Goal: Information Seeking & Learning: Learn about a topic

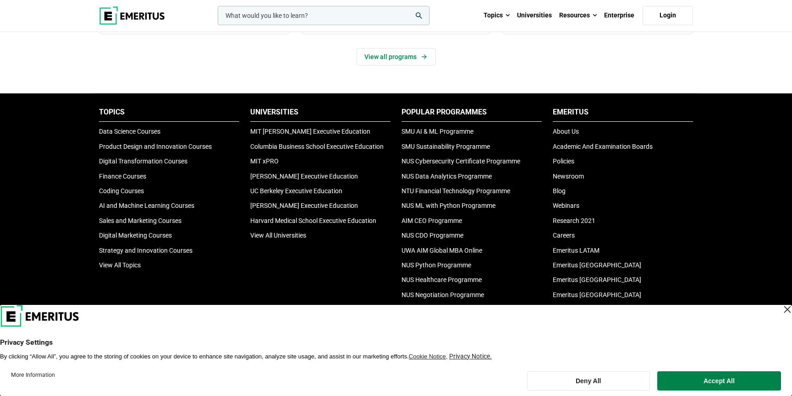
scroll to position [355, 0]
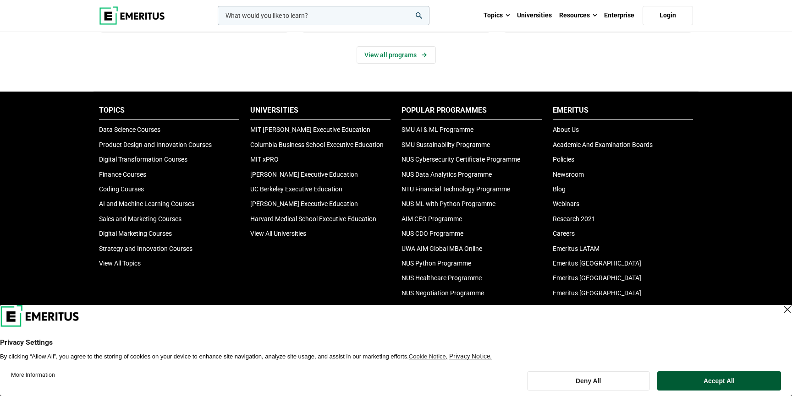
click at [724, 379] on button "Accept All" at bounding box center [719, 381] width 124 height 19
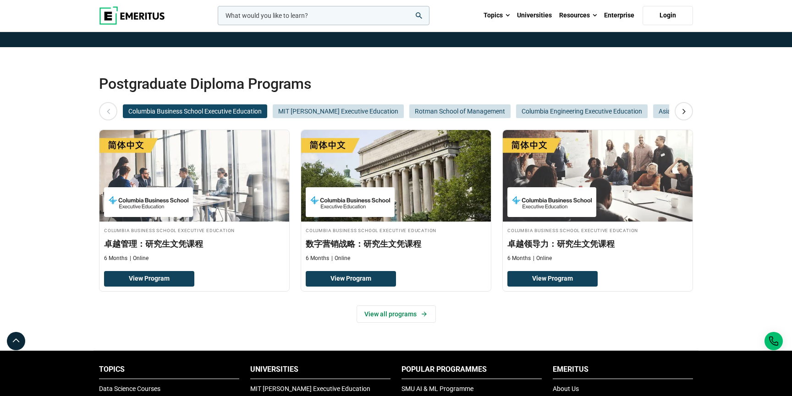
scroll to position [99, 0]
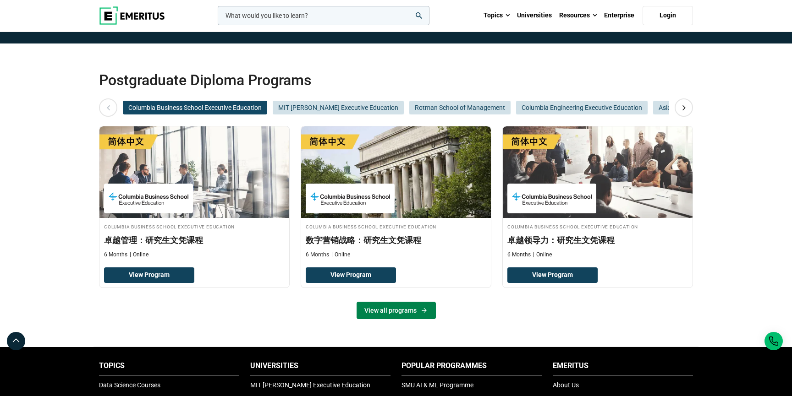
click at [390, 312] on link "View all programs" at bounding box center [395, 310] width 79 height 17
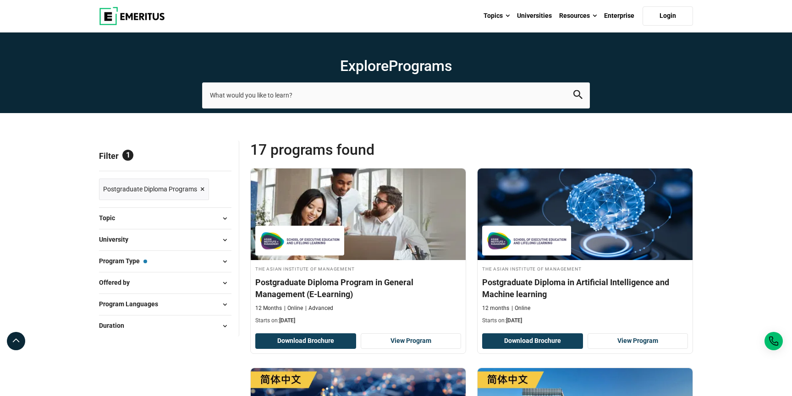
click at [166, 308] on button "Program Languages" at bounding box center [165, 305] width 132 height 14
click at [115, 323] on link "English" at bounding box center [132, 328] width 39 height 10
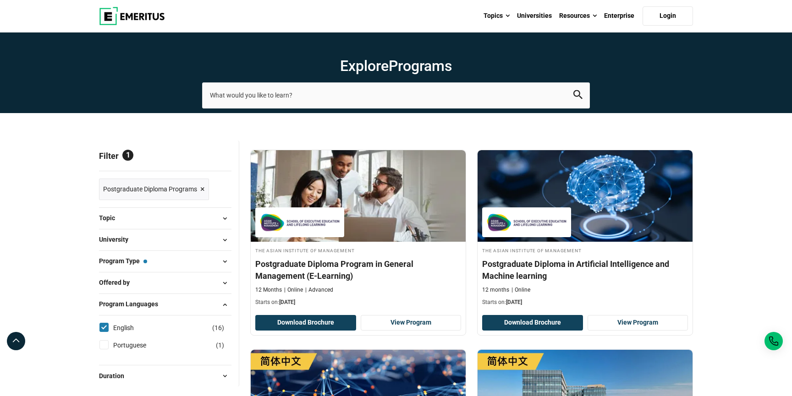
click at [112, 324] on label "English ( 16 )" at bounding box center [131, 328] width 44 height 10
click at [109, 324] on input "English ( 16 )" at bounding box center [103, 327] width 9 height 9
click at [102, 328] on input "English ( 16 )" at bounding box center [103, 327] width 9 height 9
checkbox input "true"
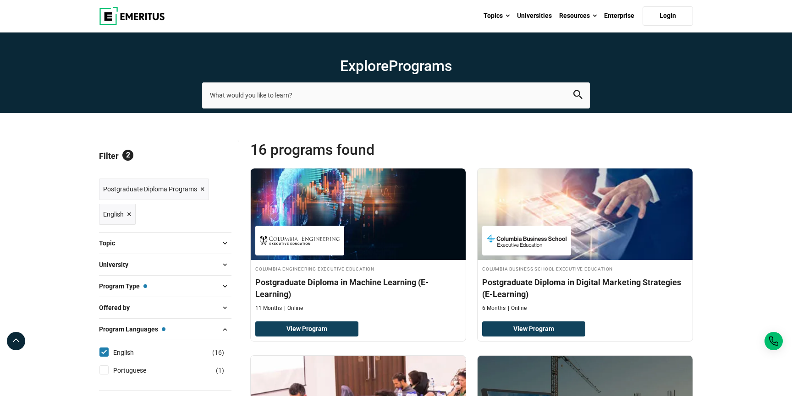
click at [168, 245] on button "Topic" at bounding box center [165, 243] width 132 height 14
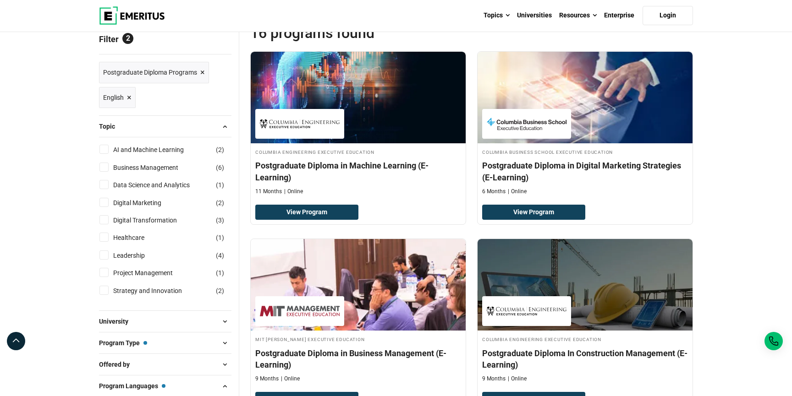
scroll to position [150, 0]
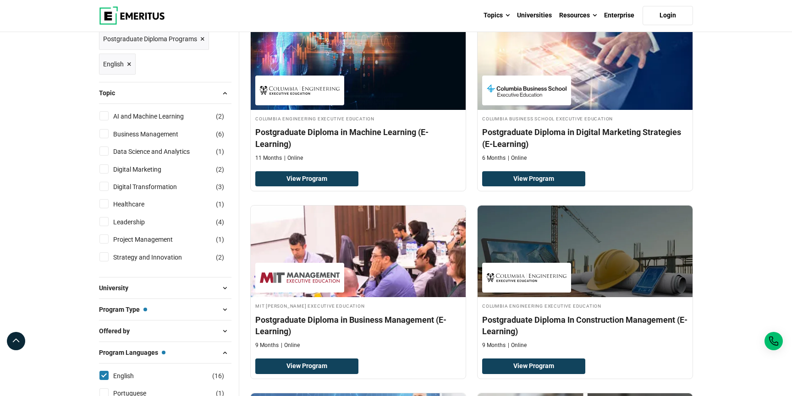
click at [102, 115] on input "AI and Machine Learning ( 2 )" at bounding box center [103, 115] width 9 height 9
checkbox input "true"
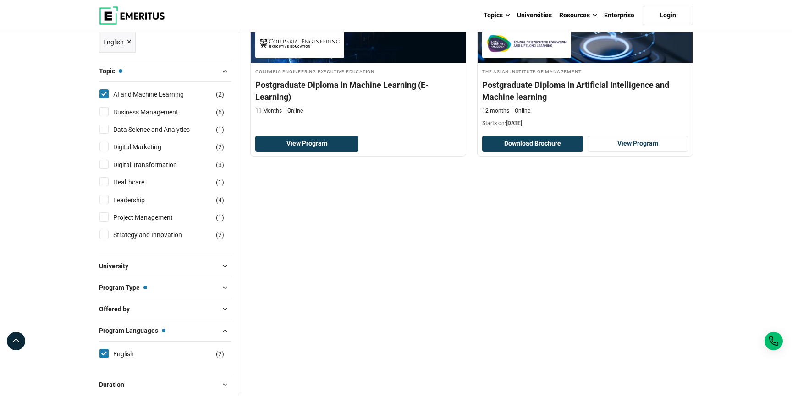
scroll to position [198, 0]
click at [104, 93] on input "AI and Machine Learning ( 2 )" at bounding box center [103, 93] width 9 height 9
checkbox input "false"
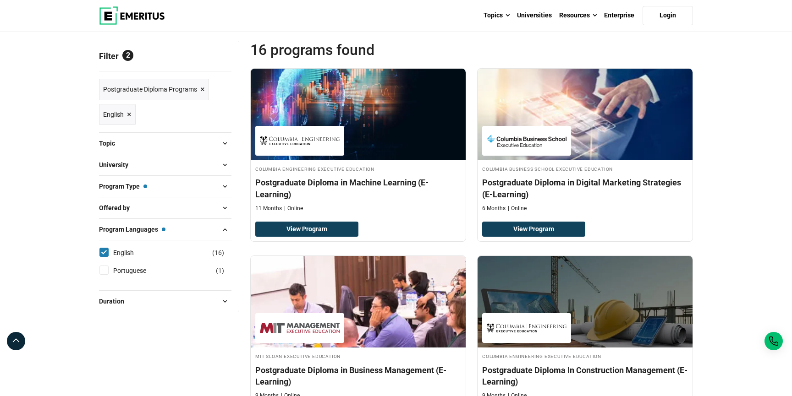
click at [135, 145] on button "Topic" at bounding box center [165, 144] width 132 height 14
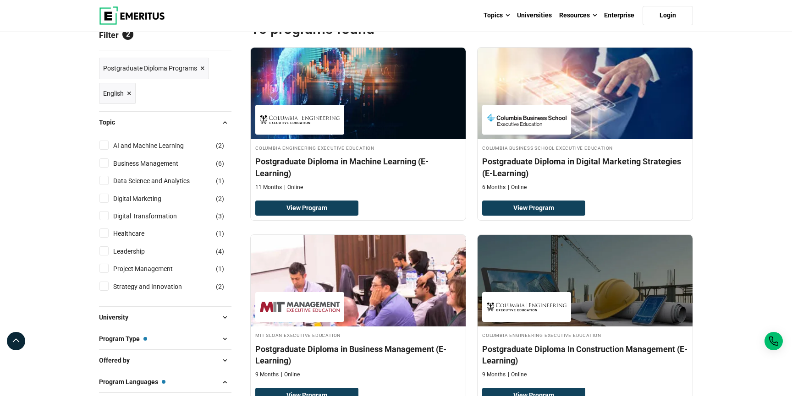
scroll to position [123, 0]
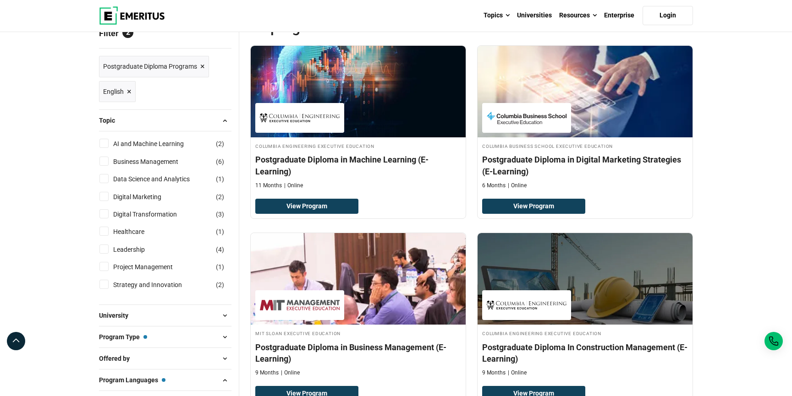
click at [106, 141] on input "AI and Machine Learning ( 2 )" at bounding box center [103, 143] width 9 height 9
checkbox input "true"
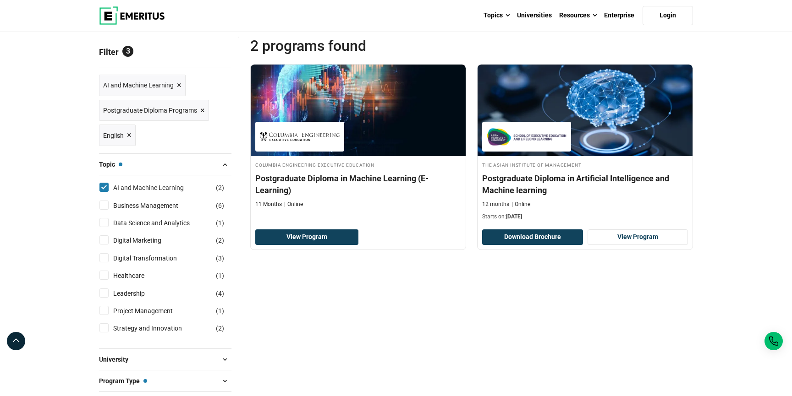
scroll to position [105, 0]
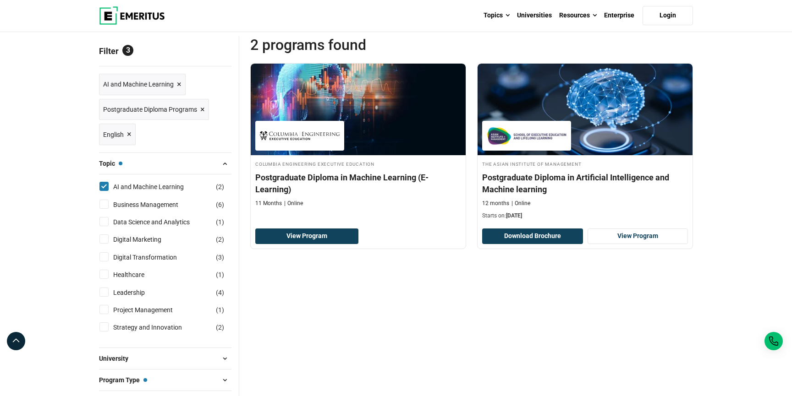
click at [104, 260] on input "Digital Transformation ( 3 )" at bounding box center [103, 256] width 9 height 9
checkbox input "true"
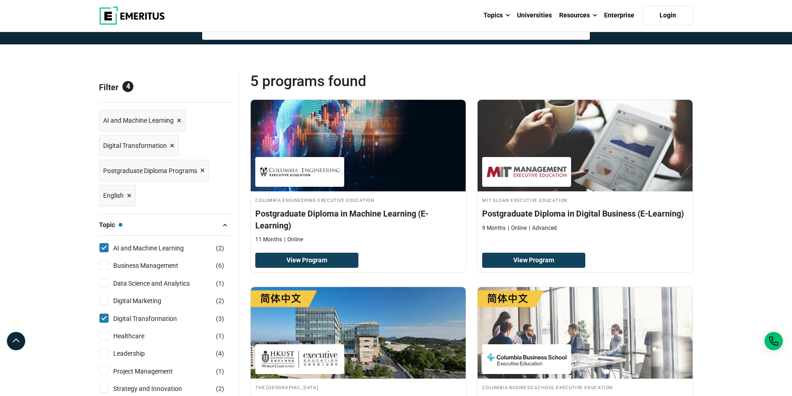
scroll to position [55, 0]
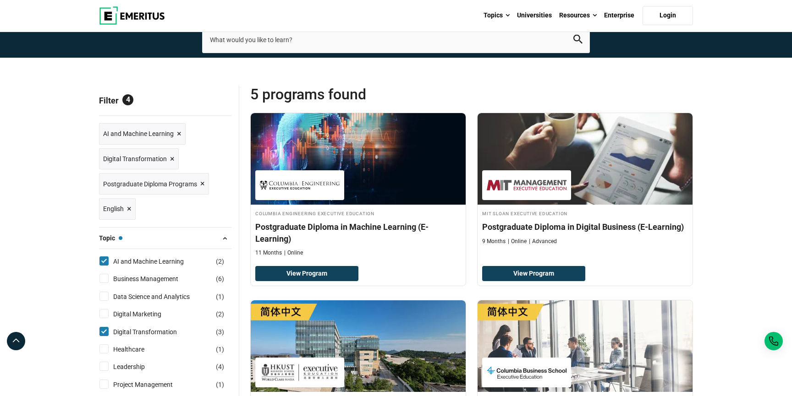
click at [104, 260] on input "AI and Machine Learning ( 2 )" at bounding box center [103, 261] width 9 height 9
checkbox input "false"
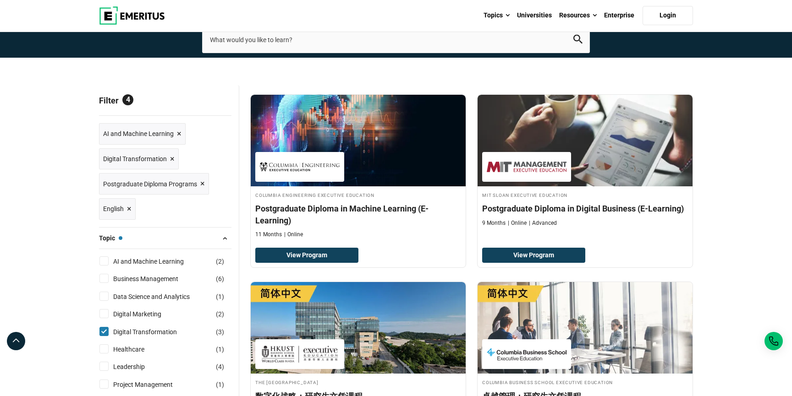
click at [102, 331] on input "Digital Transformation ( 3 )" at bounding box center [103, 331] width 9 height 9
checkbox input "false"
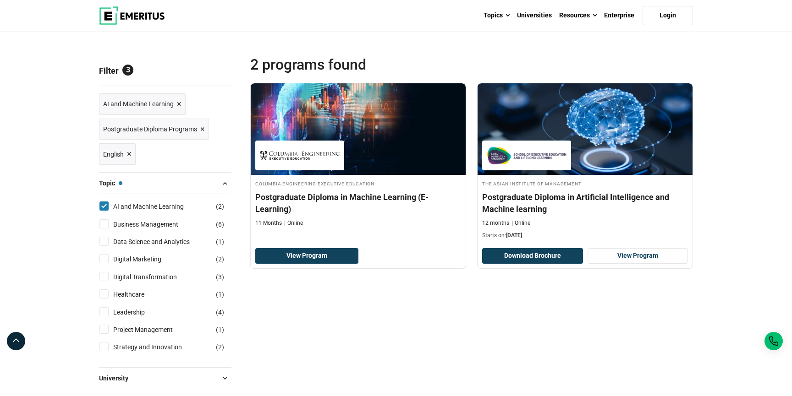
scroll to position [77, 0]
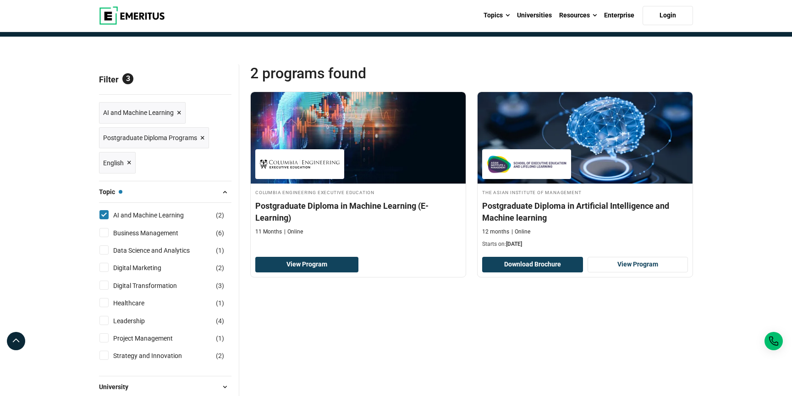
click at [201, 138] on span "×" at bounding box center [202, 137] width 5 height 13
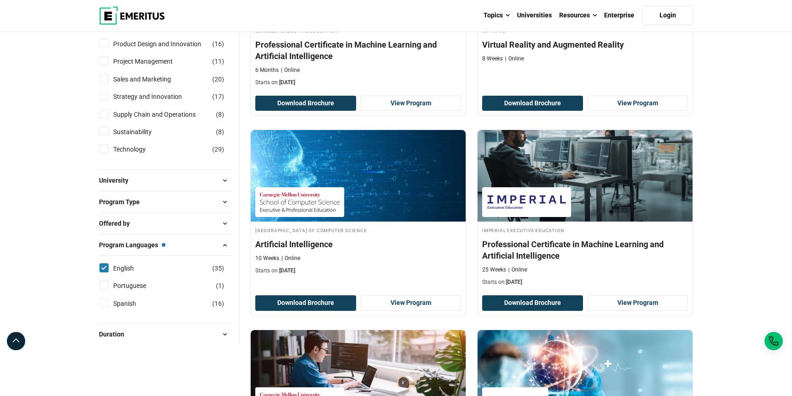
scroll to position [432, 0]
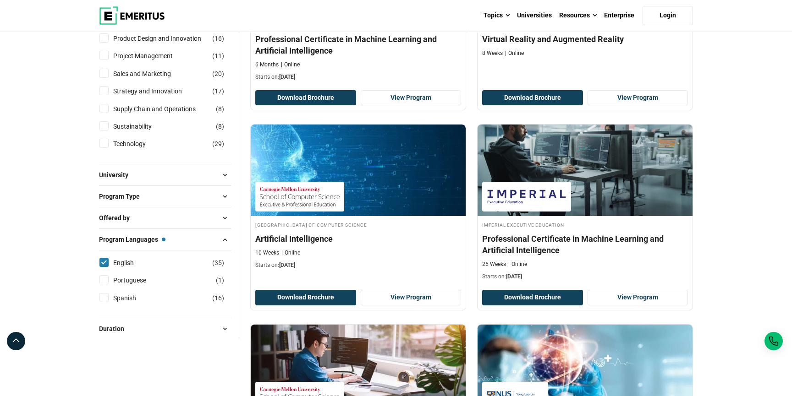
click at [157, 201] on button "Program Type" at bounding box center [165, 197] width 132 height 14
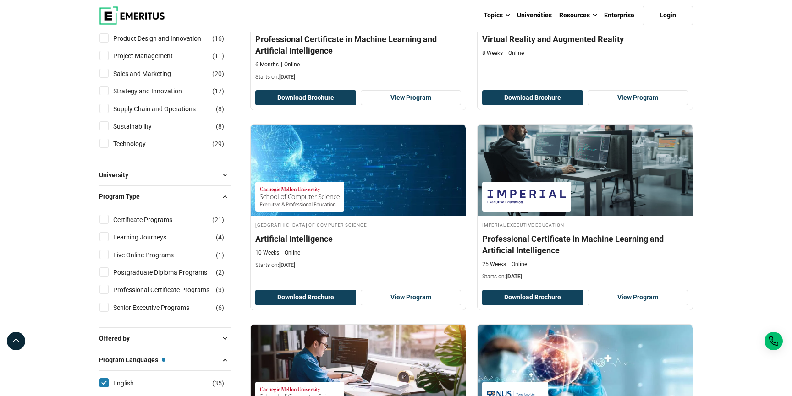
click at [105, 290] on input "Professional Certificate Programs ( 3 )" at bounding box center [103, 289] width 9 height 9
checkbox input "true"
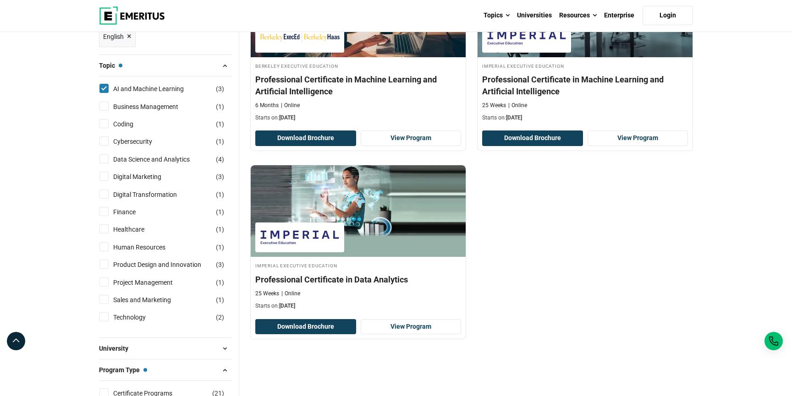
scroll to position [264, 0]
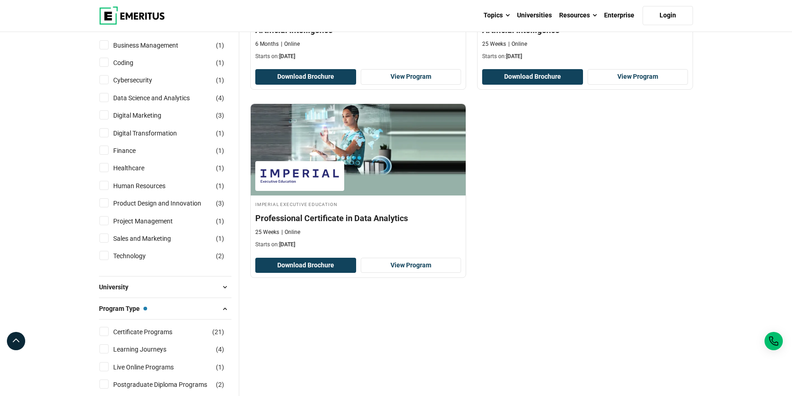
click at [105, 330] on input "Certificate Programs ( 21 )" at bounding box center [103, 331] width 9 height 9
checkbox input "true"
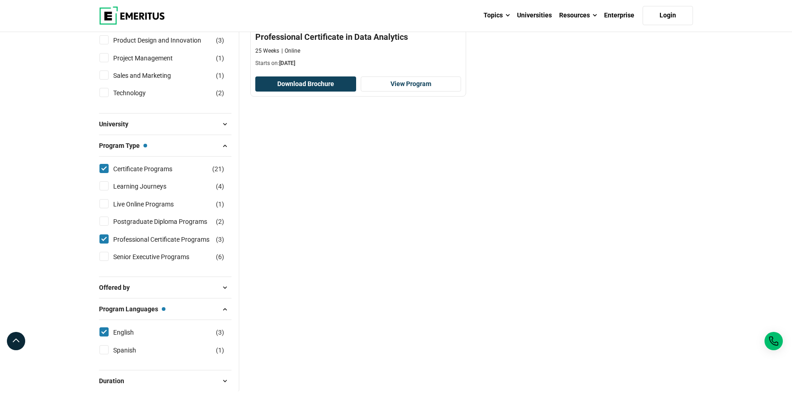
scroll to position [431, 0]
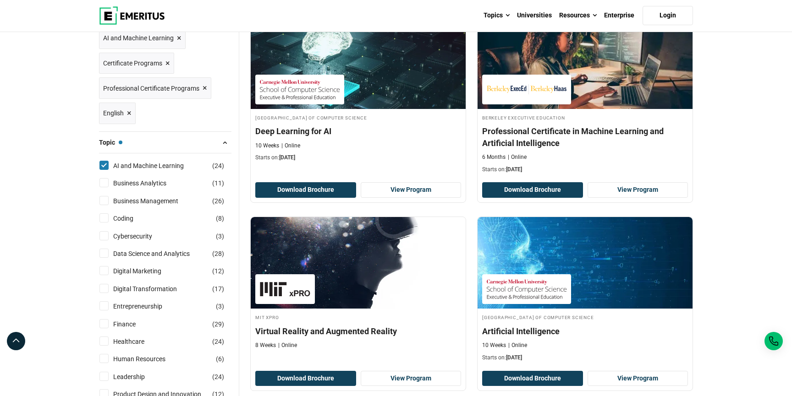
scroll to position [147, 0]
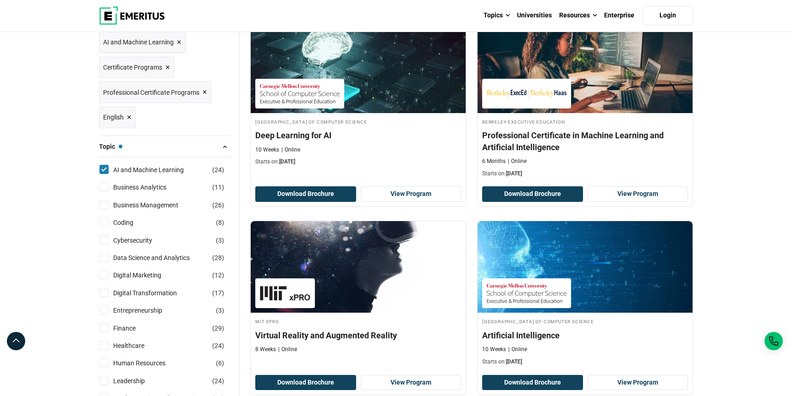
click at [104, 220] on input "Coding ( 8 )" at bounding box center [103, 222] width 9 height 9
checkbox input "true"
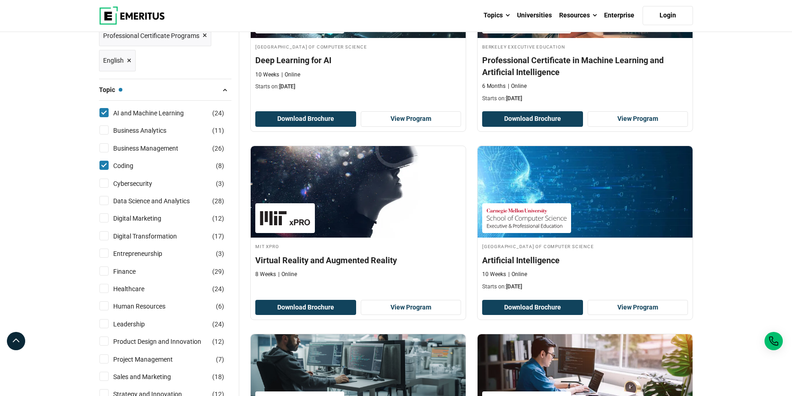
scroll to position [205, 0]
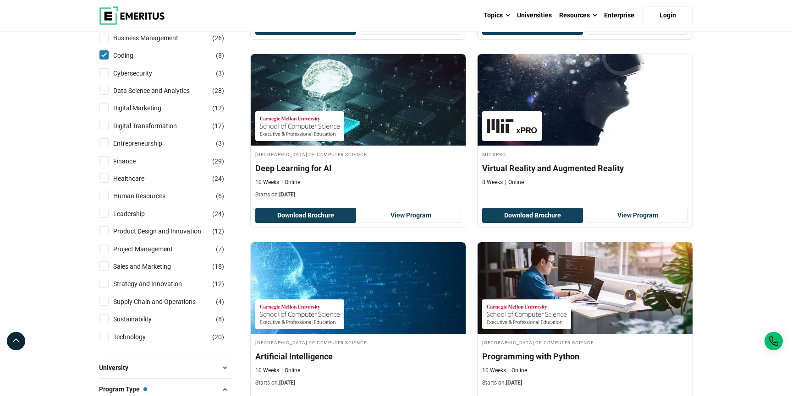
scroll to position [317, 0]
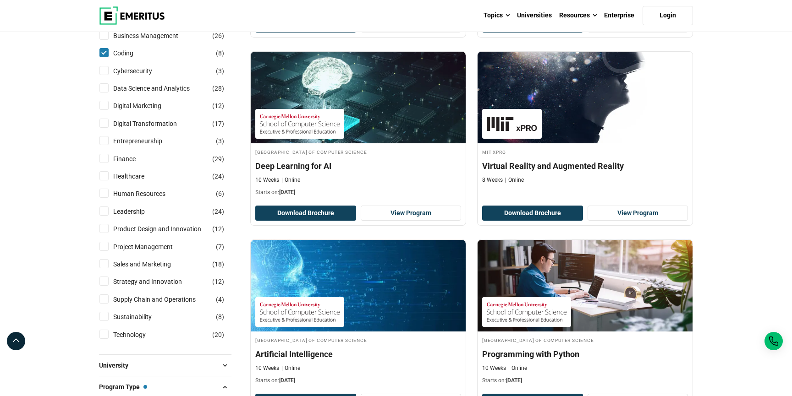
click at [111, 333] on label "Technology ( 20 )" at bounding box center [137, 335] width 56 height 10
click at [109, 333] on input "Technology ( 20 )" at bounding box center [103, 334] width 9 height 9
checkbox input "true"
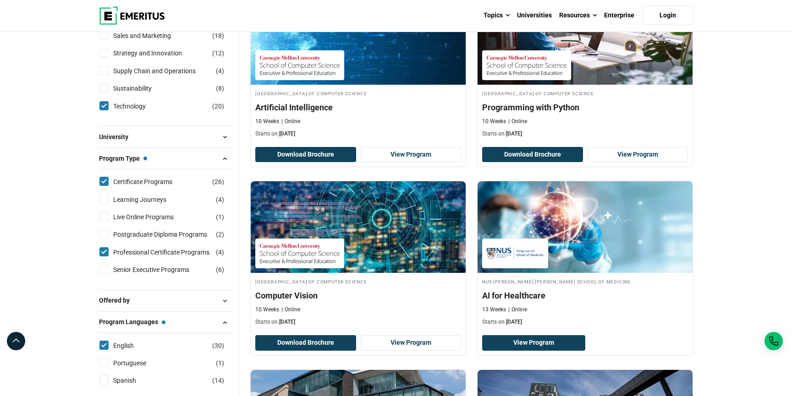
scroll to position [596, 0]
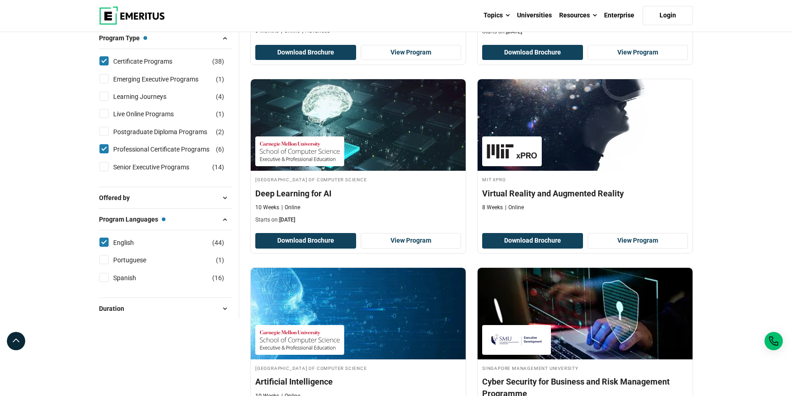
scroll to position [678, 0]
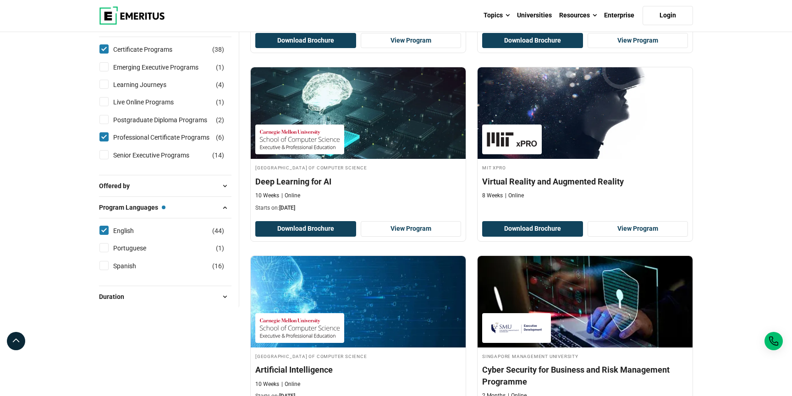
click at [186, 296] on button "Duration" at bounding box center [165, 297] width 132 height 14
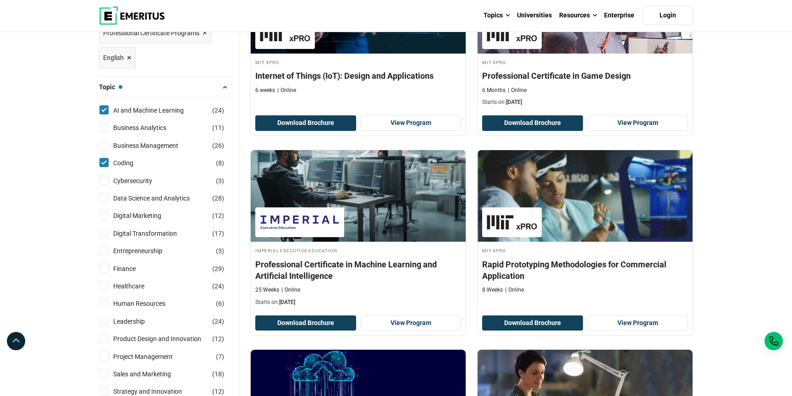
scroll to position [208, 0]
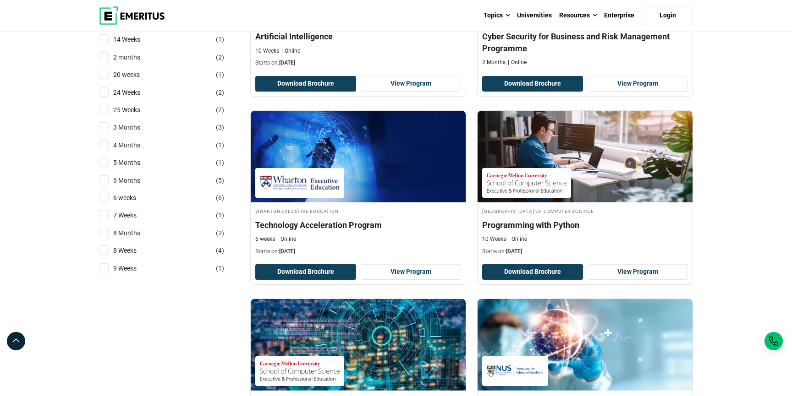
scroll to position [1019, 0]
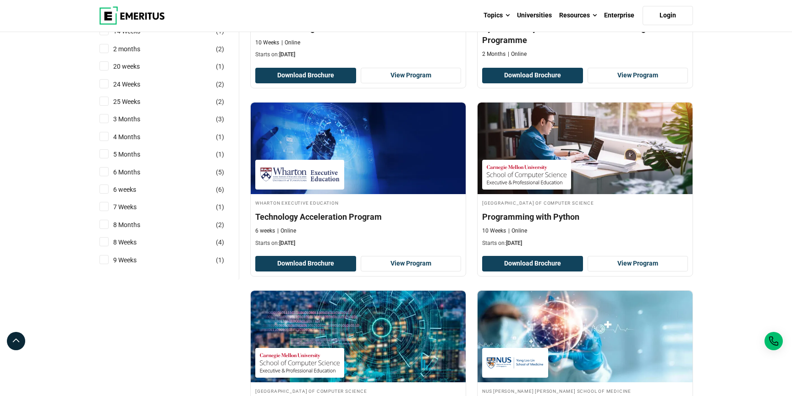
click at [726, 203] on div "Explore Programs leadership marketing project management data science product m…" at bounding box center [396, 323] width 792 height 2621
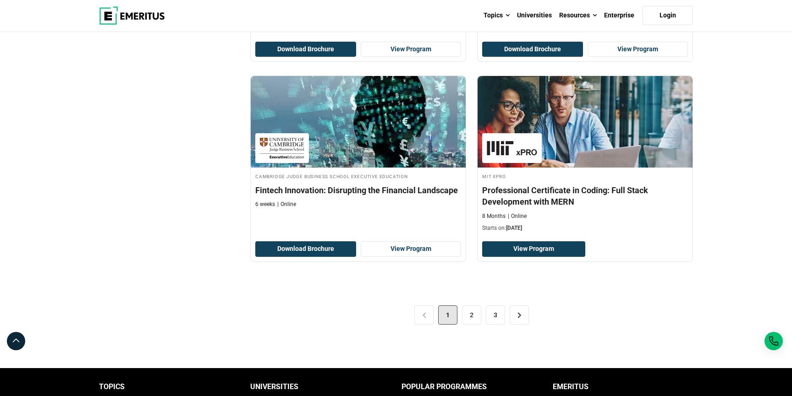
scroll to position [1801, 0]
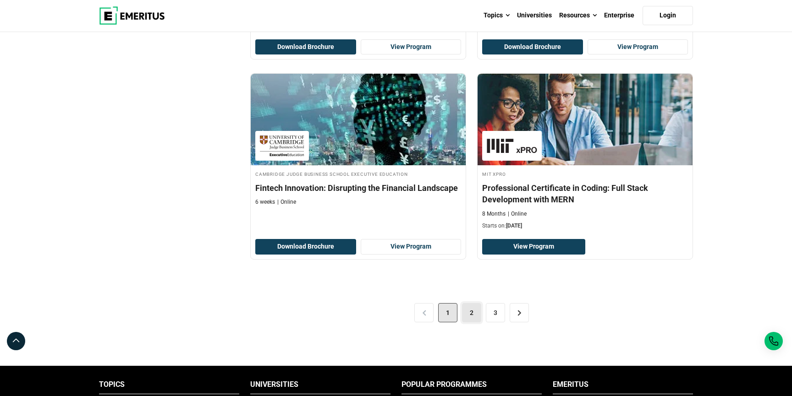
click at [467, 308] on link "2" at bounding box center [471, 312] width 19 height 19
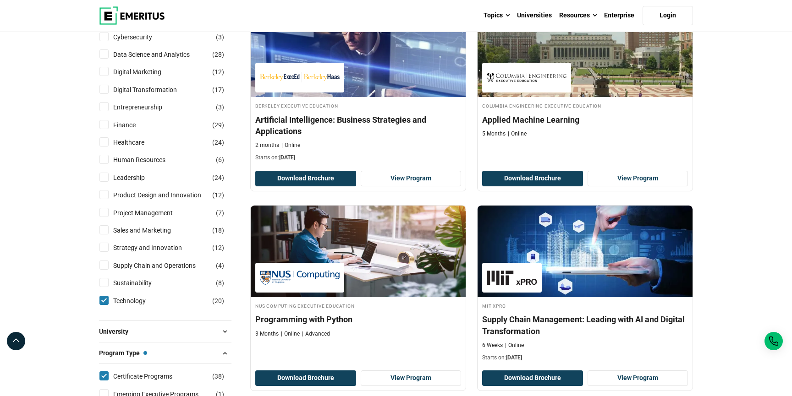
scroll to position [355, 0]
